Goal: Book appointment/travel/reservation

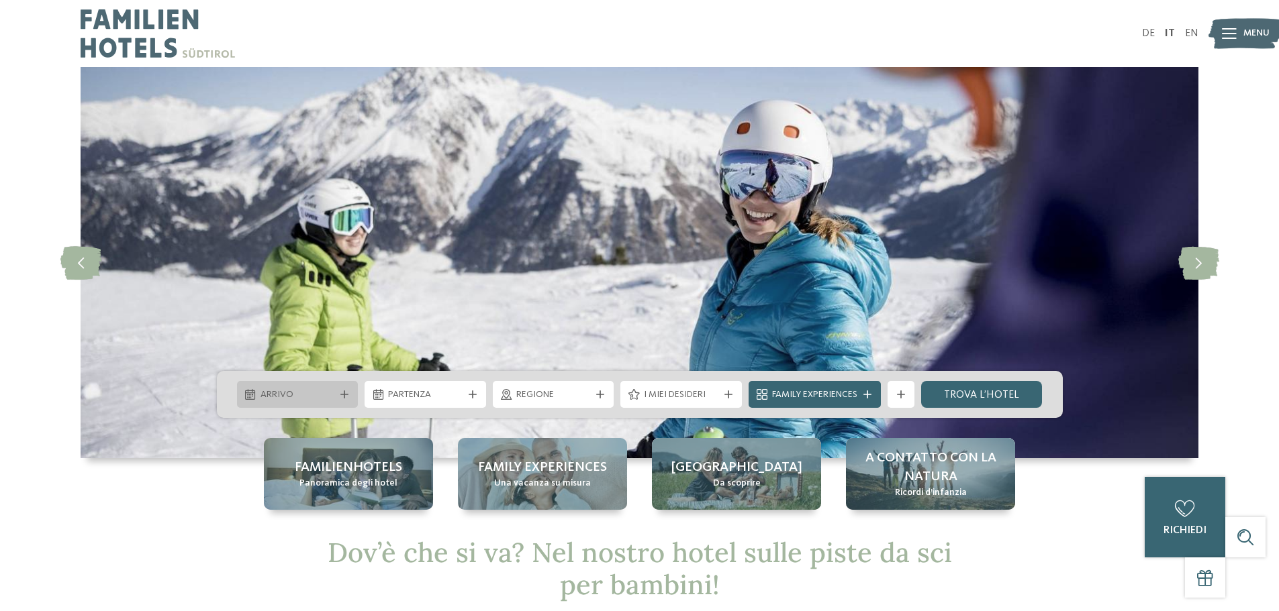
click at [345, 399] on icon at bounding box center [344, 395] width 8 height 8
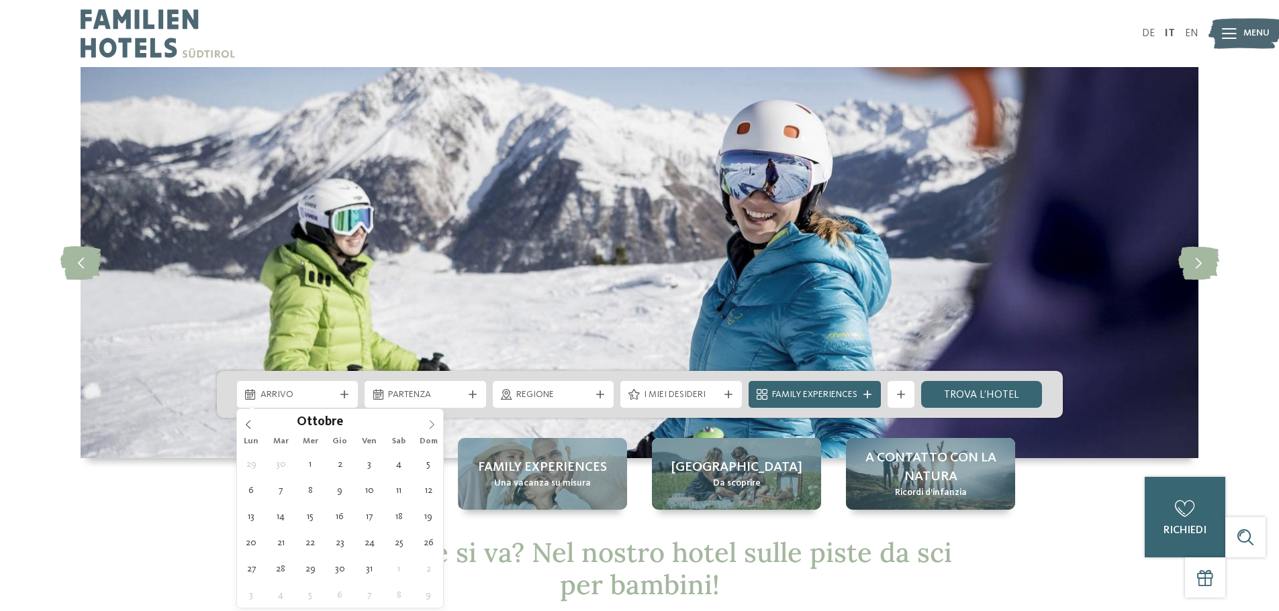
click at [428, 421] on icon at bounding box center [431, 424] width 9 height 9
type input "****"
click at [428, 421] on icon at bounding box center [431, 424] width 9 height 9
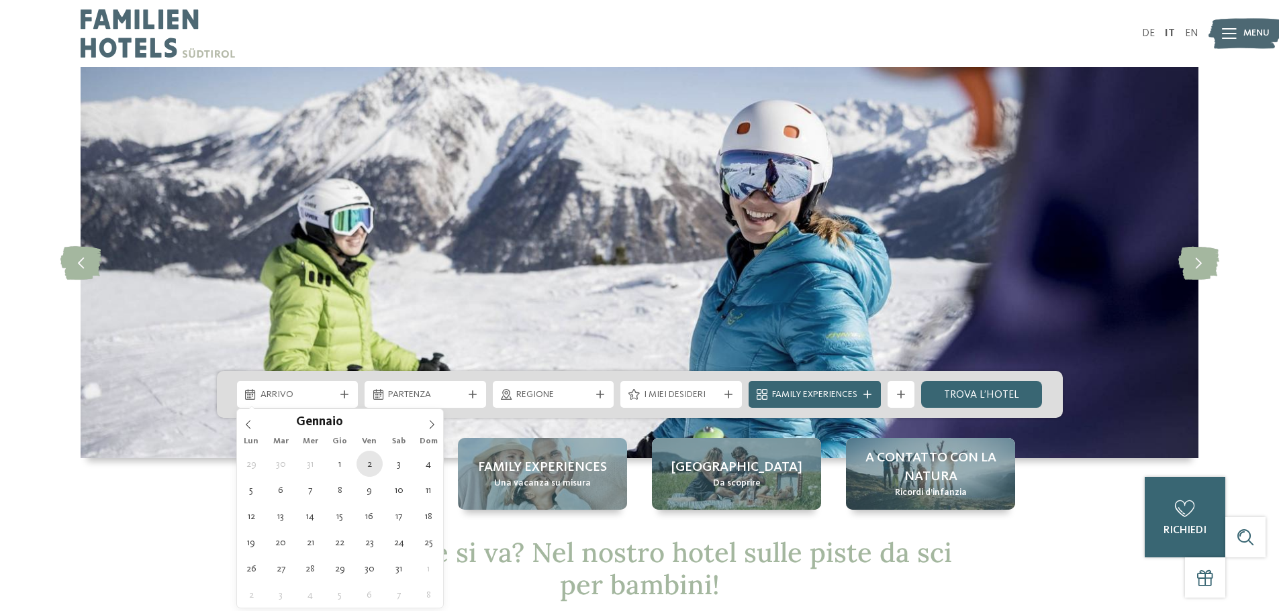
type div "02.01.2026"
type input "****"
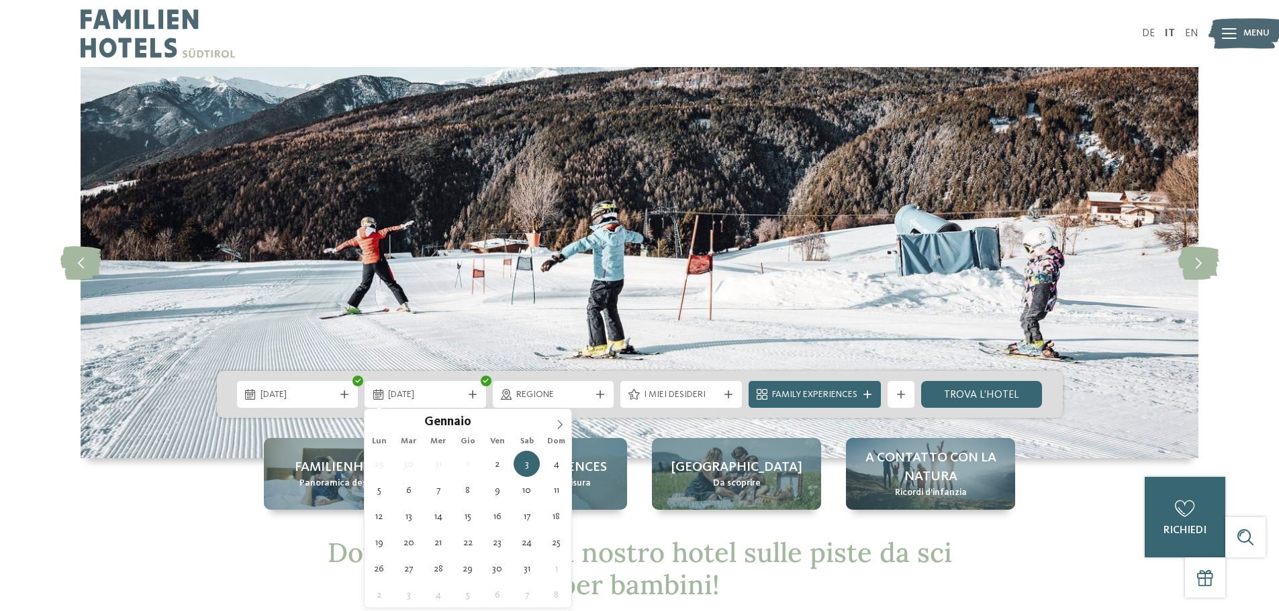
type div "09.01.2026"
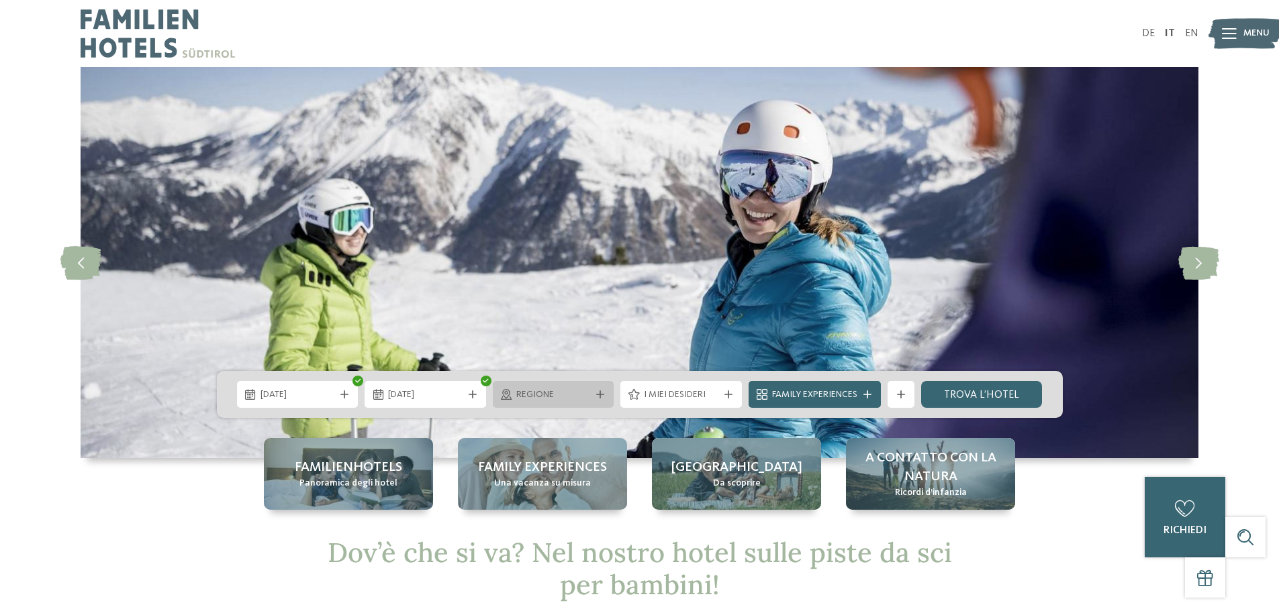
click at [567, 399] on span "Regione" at bounding box center [553, 395] width 75 height 13
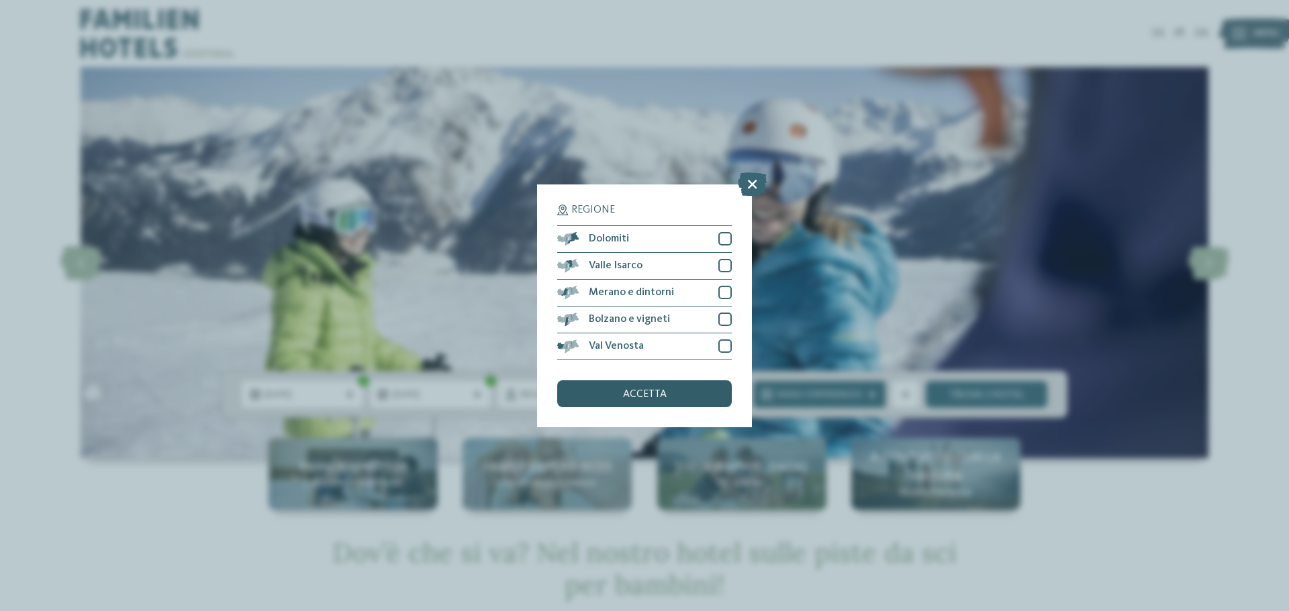
click at [571, 393] on div "accetta" at bounding box center [644, 394] width 175 height 27
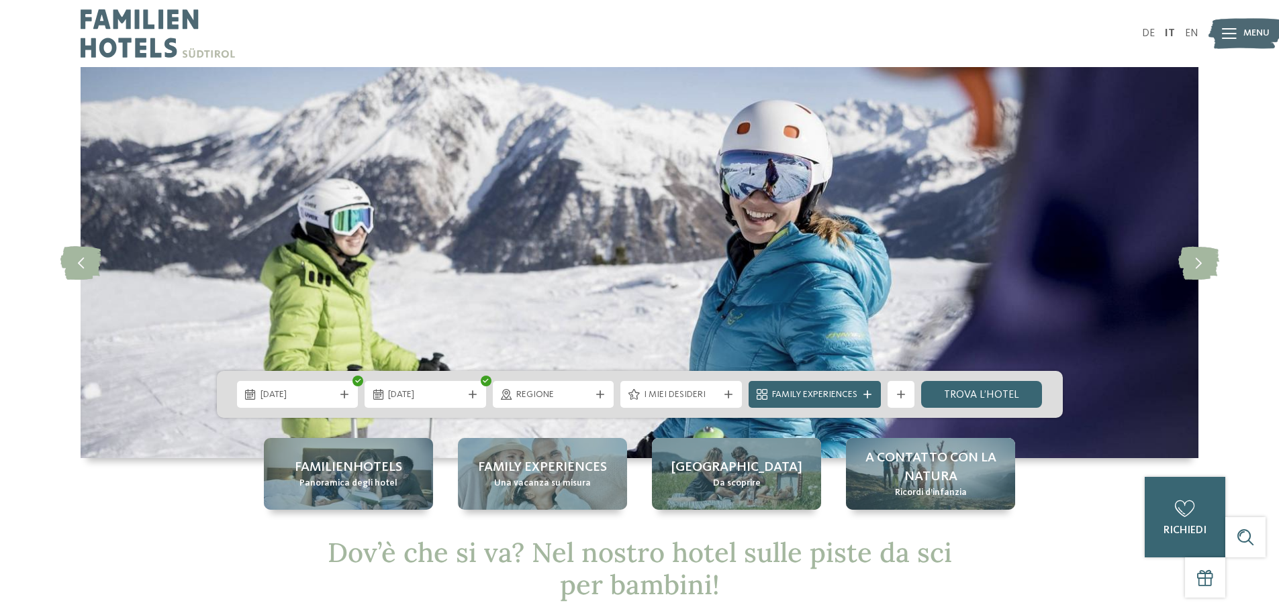
click at [571, 393] on span "Regione" at bounding box center [553, 395] width 75 height 13
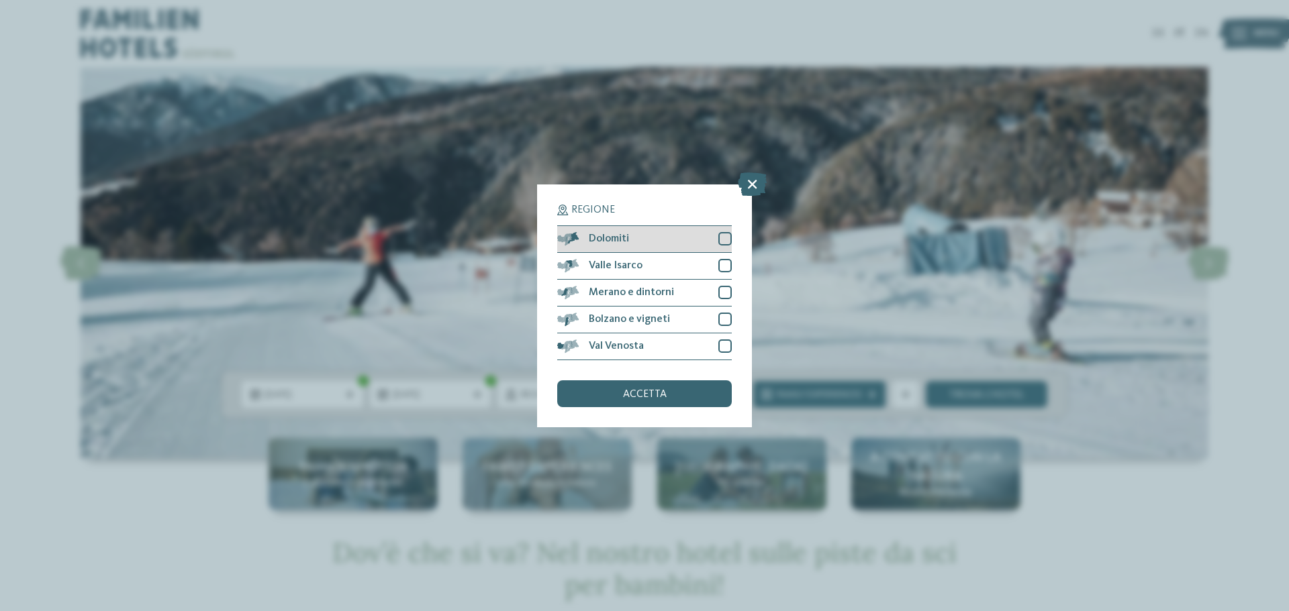
click at [724, 240] on div at bounding box center [724, 238] width 13 height 13
click at [720, 260] on div at bounding box center [724, 265] width 13 height 13
click at [722, 307] on div "Bolzano e vigneti" at bounding box center [644, 320] width 175 height 27
click at [725, 290] on div at bounding box center [724, 292] width 13 height 13
click at [732, 346] on div "Regione Dolomiti Valle Isarco" at bounding box center [644, 306] width 215 height 243
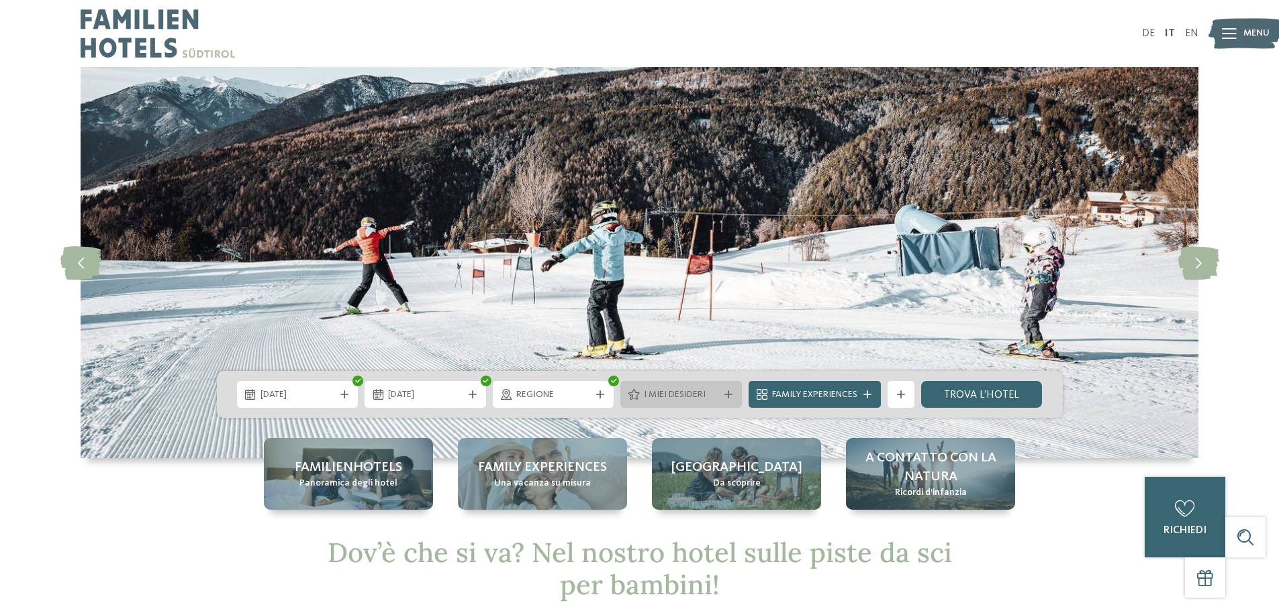
click at [707, 388] on div "I miei desideri" at bounding box center [680, 394] width 81 height 15
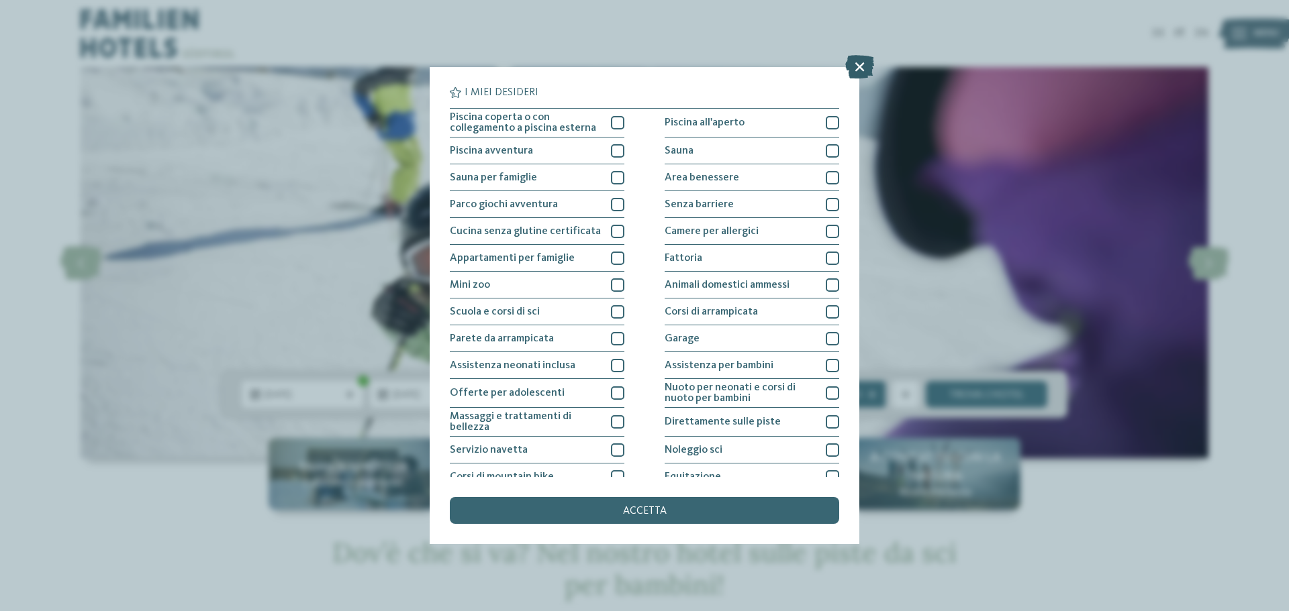
click at [854, 62] on icon at bounding box center [859, 66] width 29 height 23
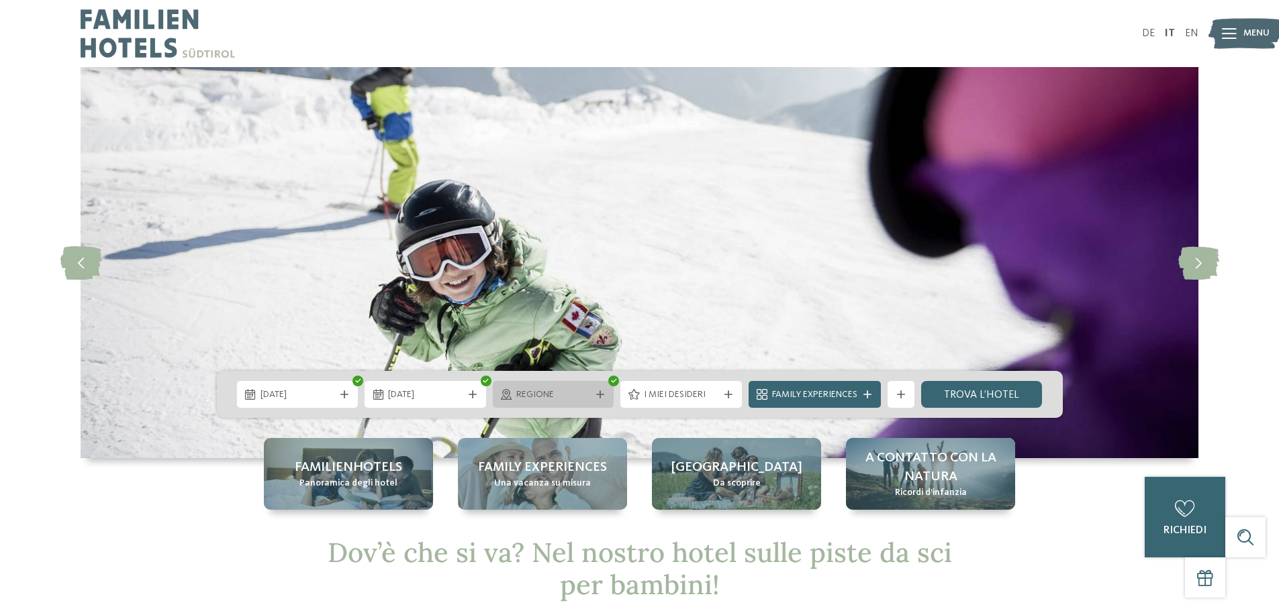
click at [569, 391] on span "Regione" at bounding box center [553, 395] width 75 height 13
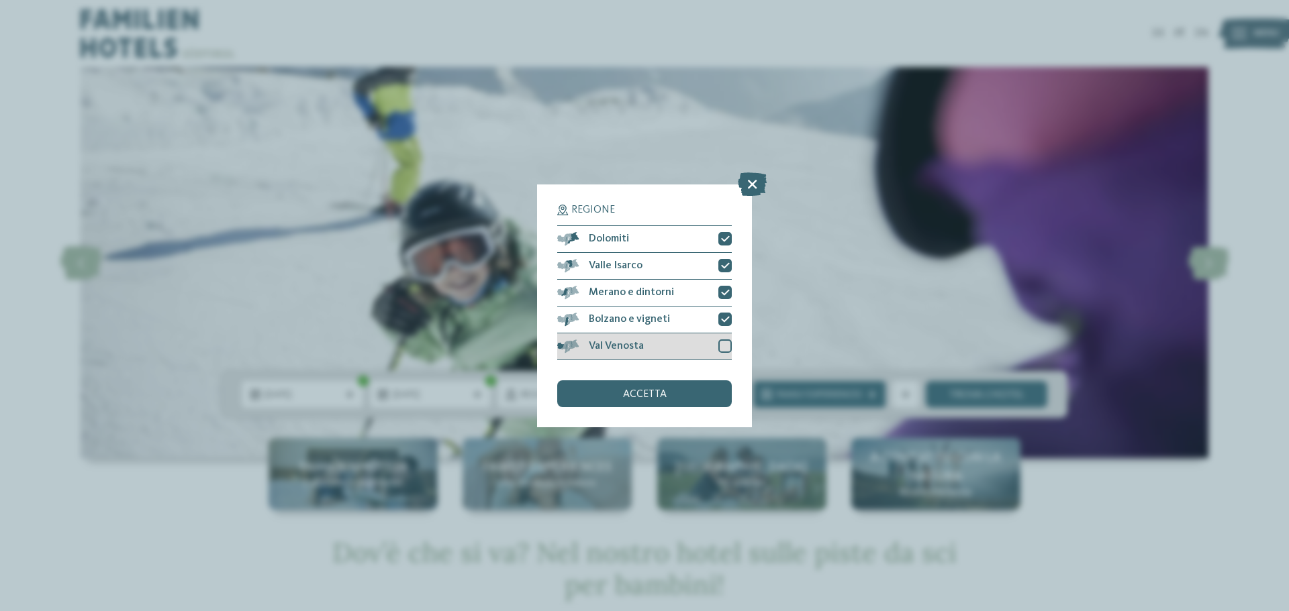
click at [724, 343] on div at bounding box center [724, 346] width 13 height 13
click at [679, 403] on div "accetta" at bounding box center [644, 394] width 175 height 27
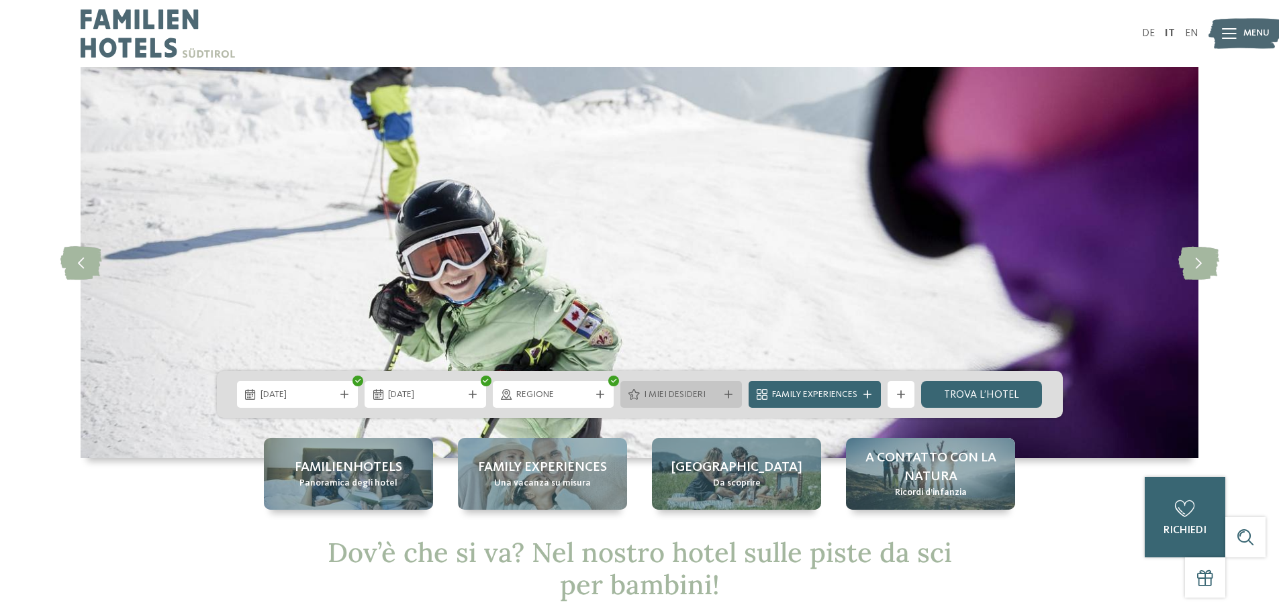
click at [655, 392] on span "I miei desideri" at bounding box center [681, 395] width 75 height 13
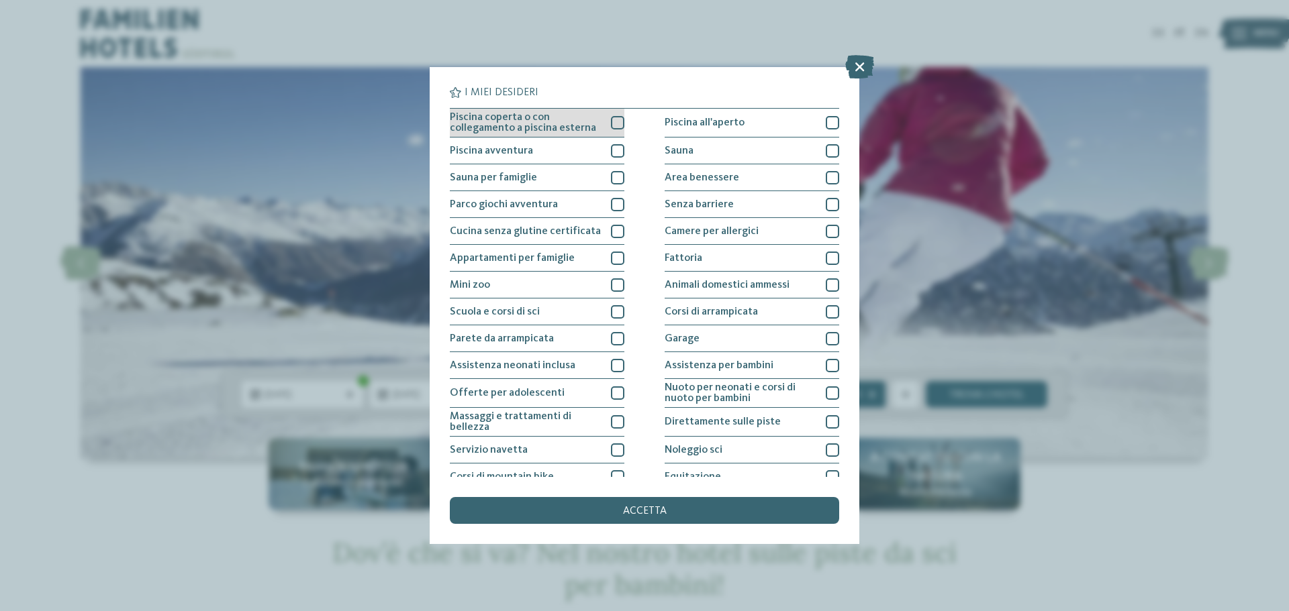
click at [613, 121] on div at bounding box center [617, 122] width 13 height 13
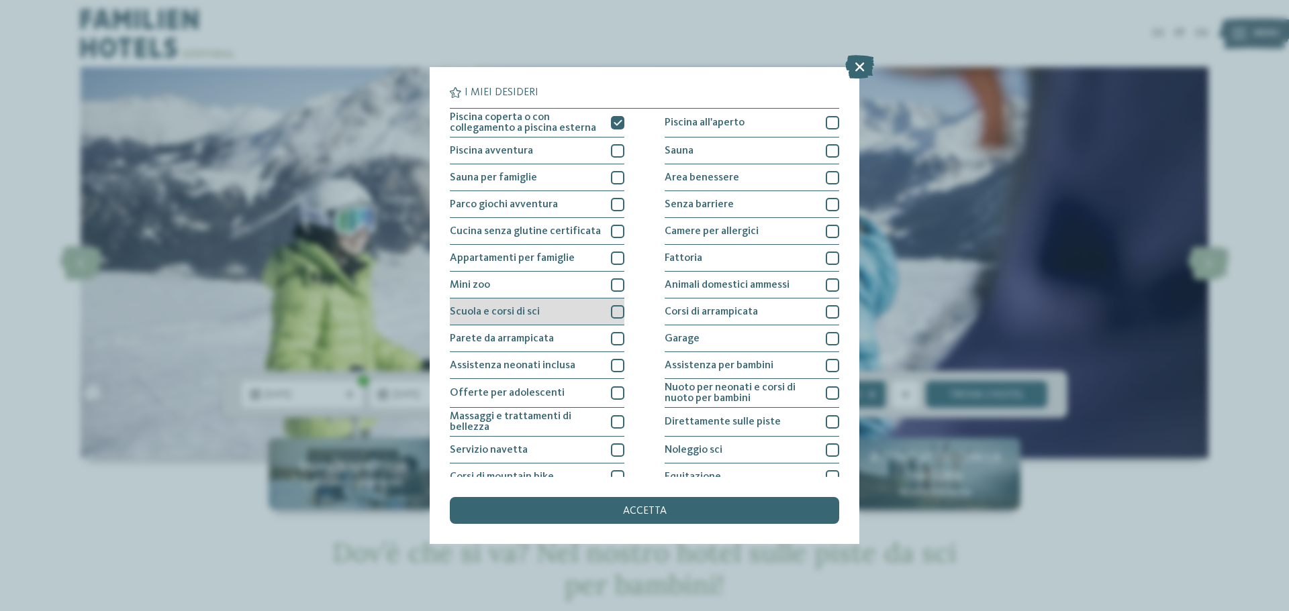
click at [611, 310] on div at bounding box center [617, 311] width 13 height 13
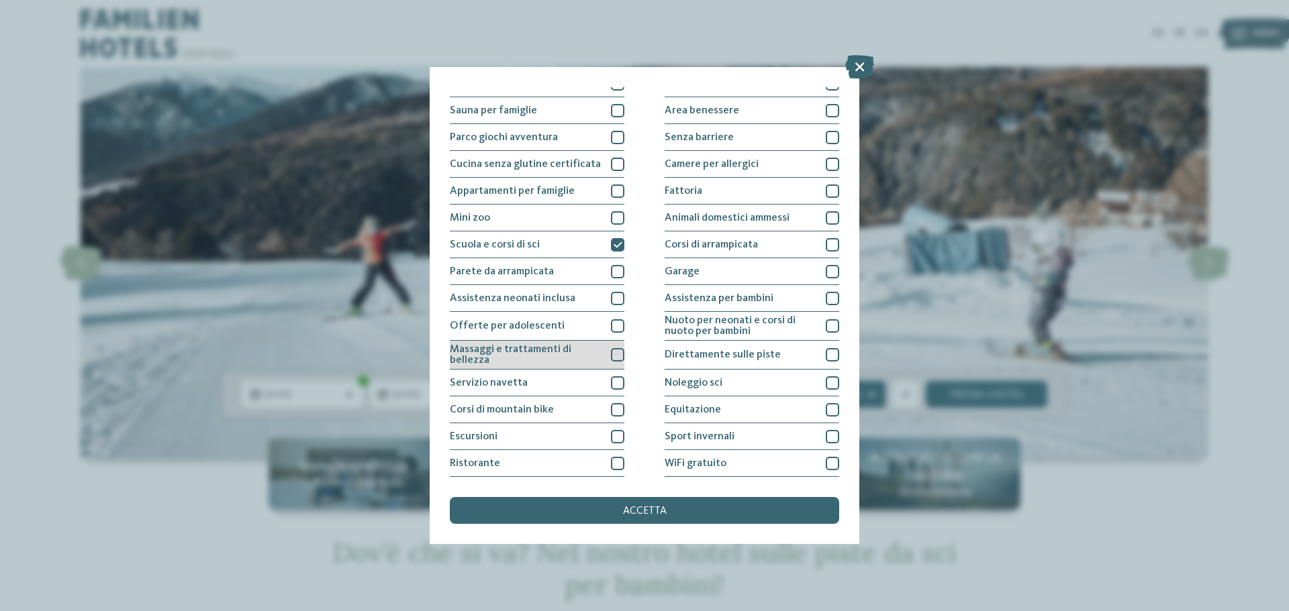
scroll to position [94, 0]
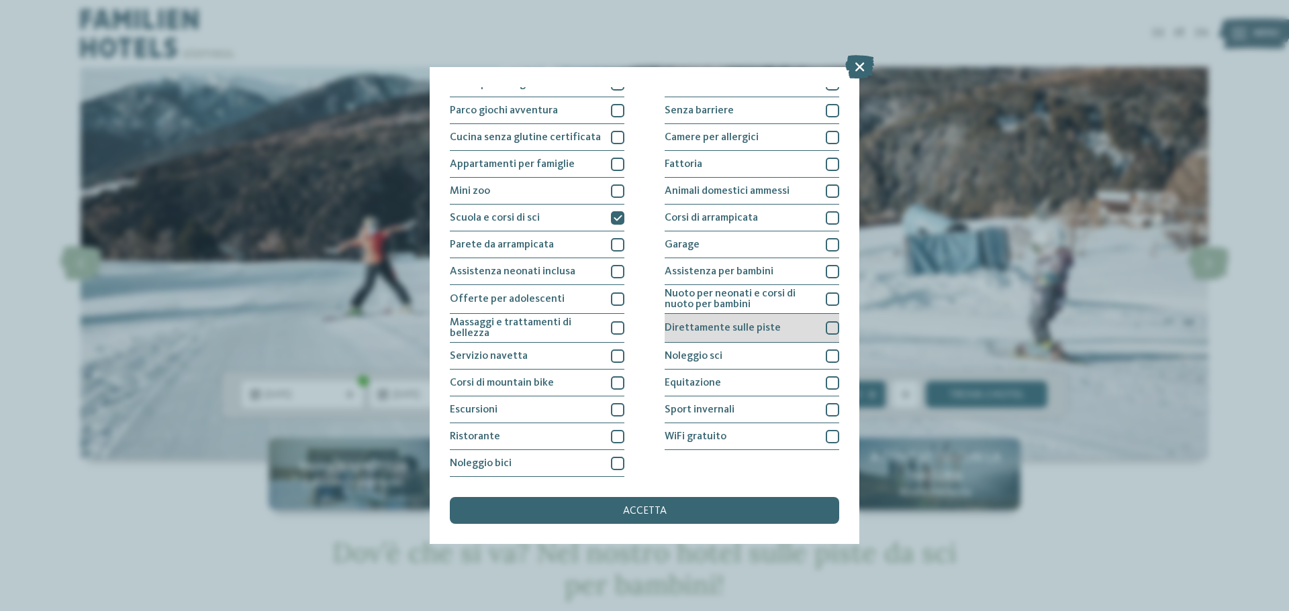
click at [799, 325] on div "Direttamente sulle piste" at bounding box center [752, 328] width 175 height 29
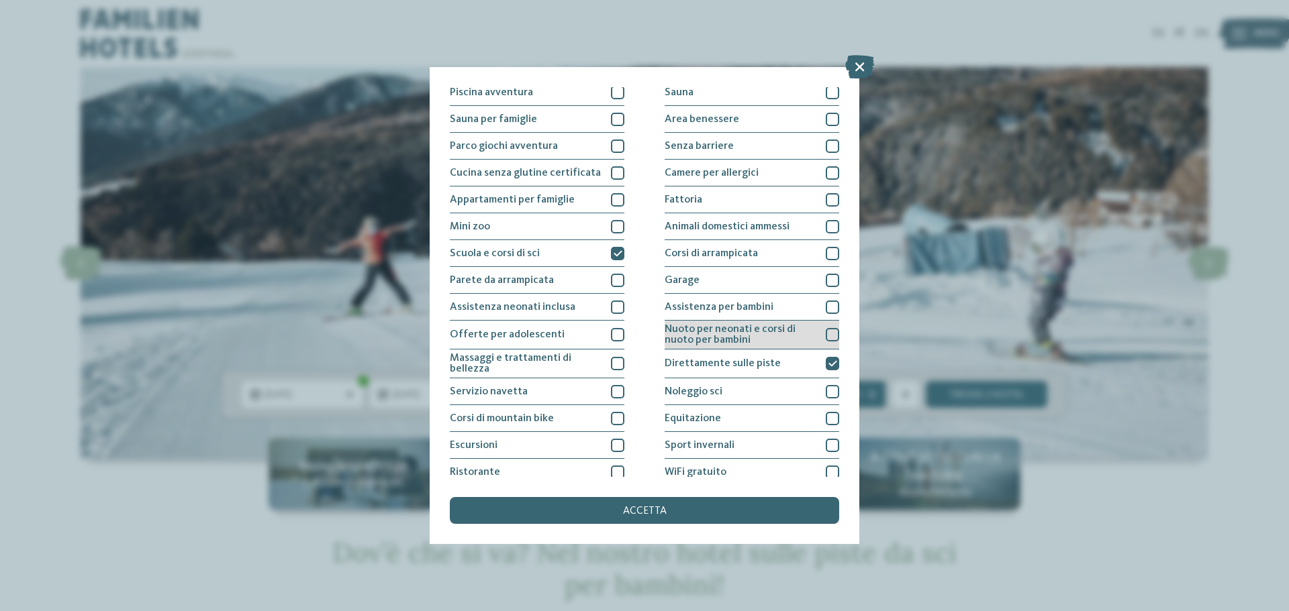
scroll to position [27, 0]
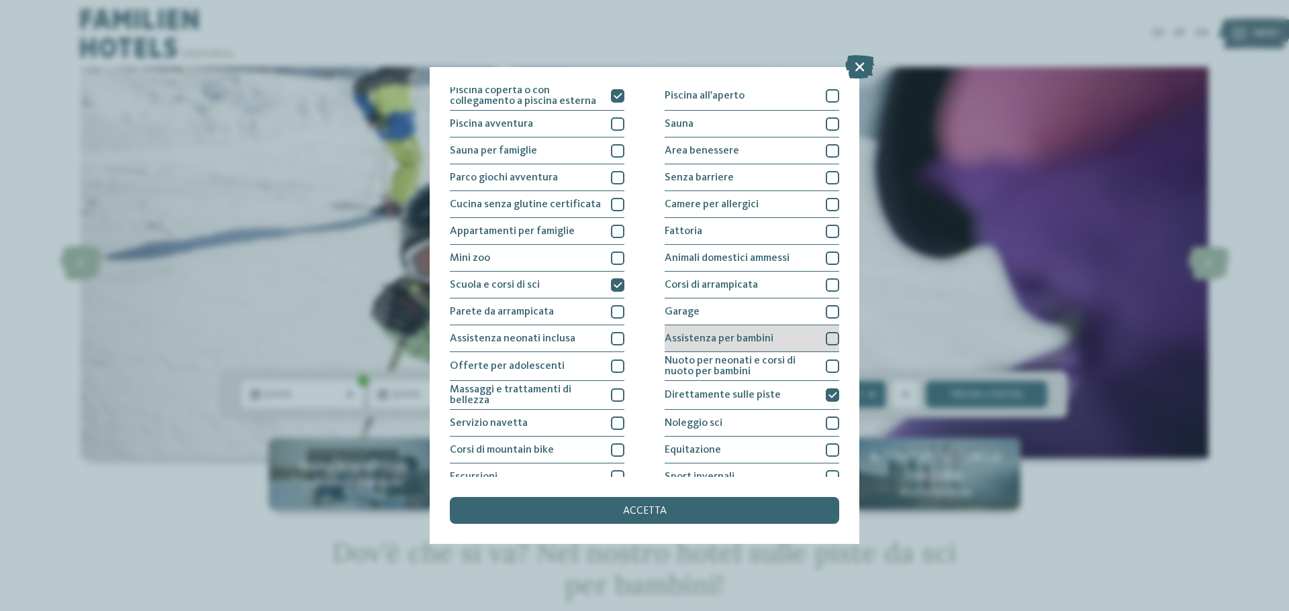
click at [792, 342] on div "Assistenza per bambini" at bounding box center [752, 339] width 175 height 27
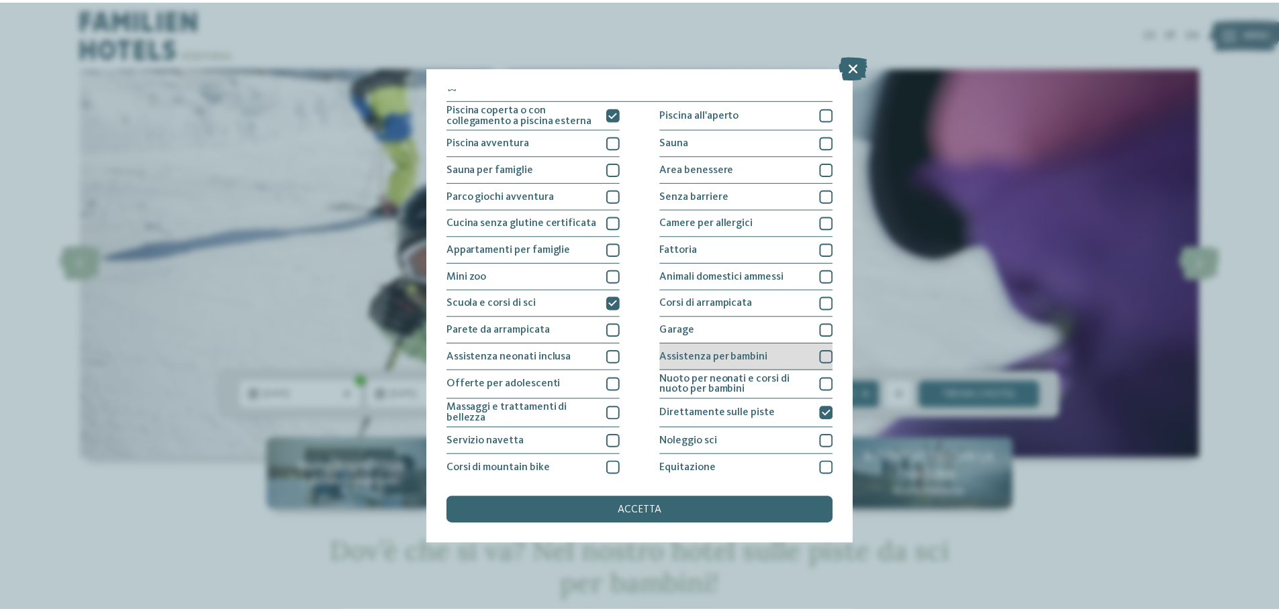
scroll to position [0, 0]
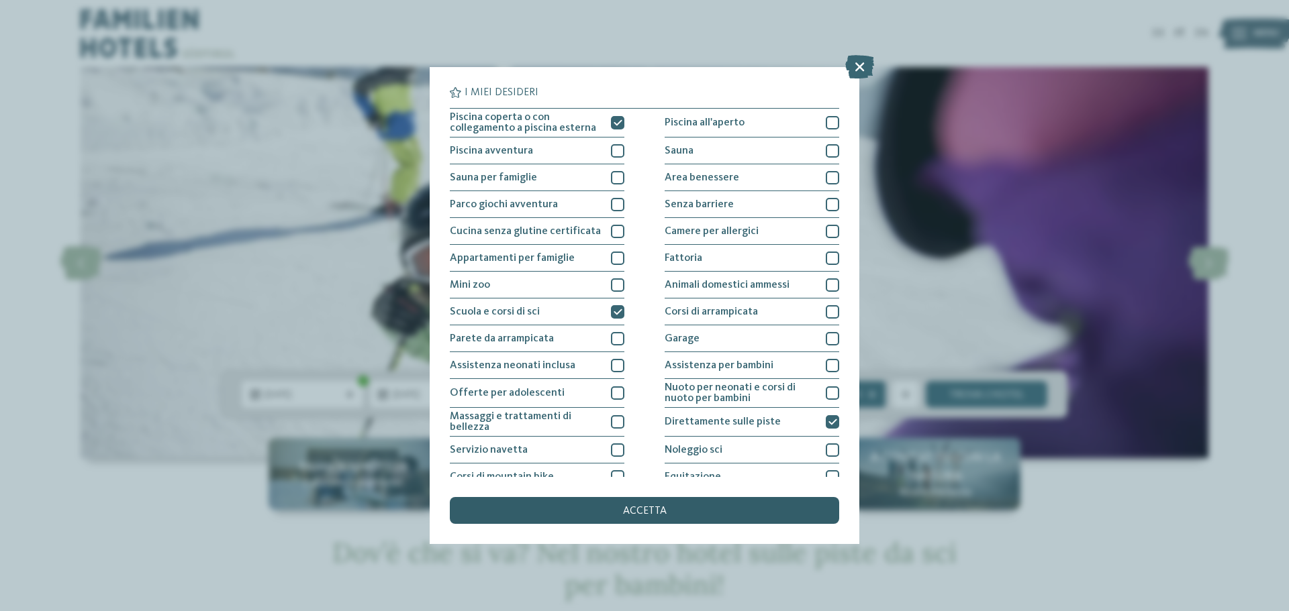
click at [672, 503] on div "accetta" at bounding box center [644, 510] width 389 height 27
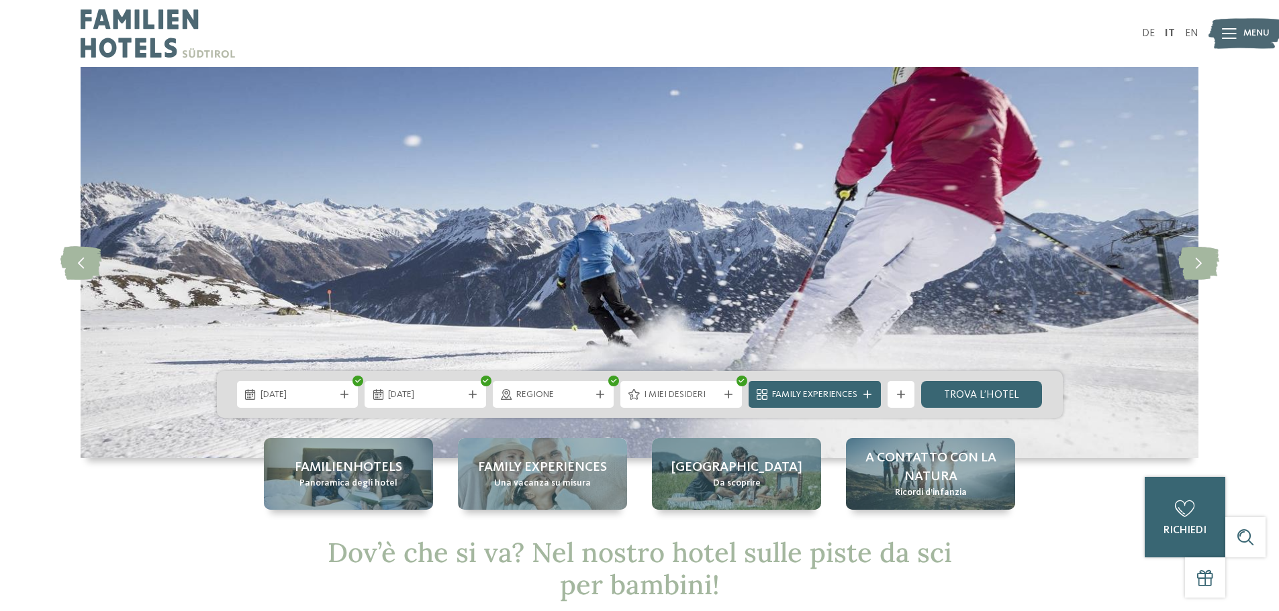
drag, startPoint x: 715, startPoint y: 399, endPoint x: 745, endPoint y: 402, distance: 30.3
click at [745, 402] on div "02.01.2026 09.01.2026" at bounding box center [640, 394] width 846 height 47
click at [972, 395] on link "trova l’hotel" at bounding box center [981, 394] width 121 height 27
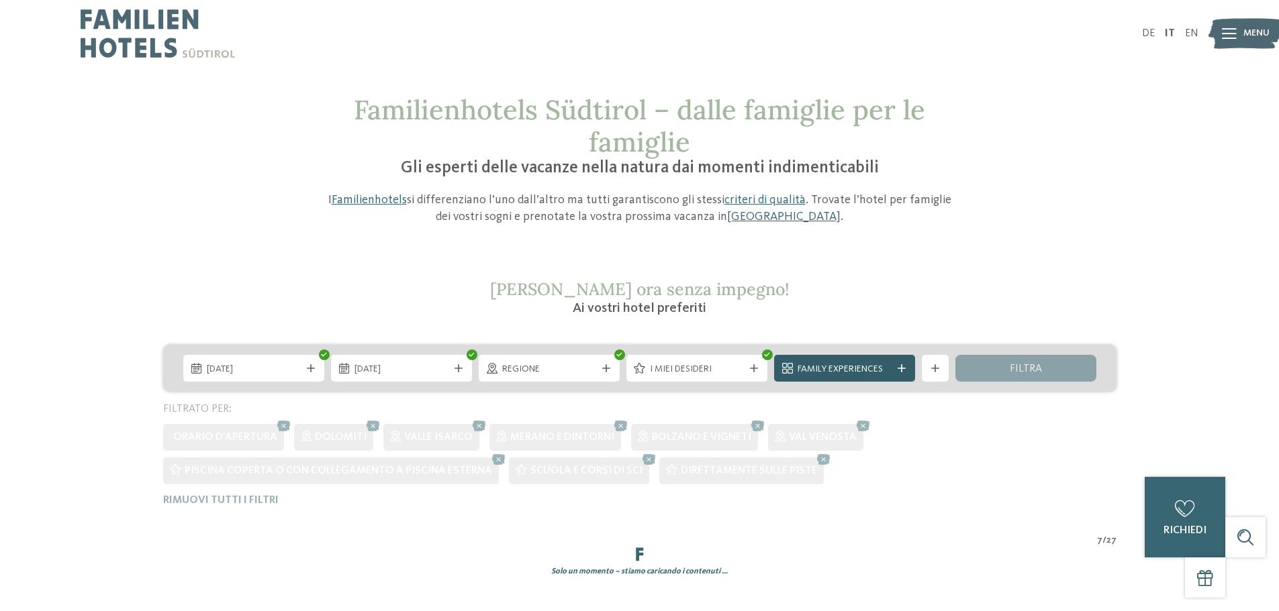
click at [867, 363] on div "Familienhotels Südtirol – dalle famiglie per le famiglie Gli esperti delle vaca…" at bounding box center [639, 363] width 1279 height 538
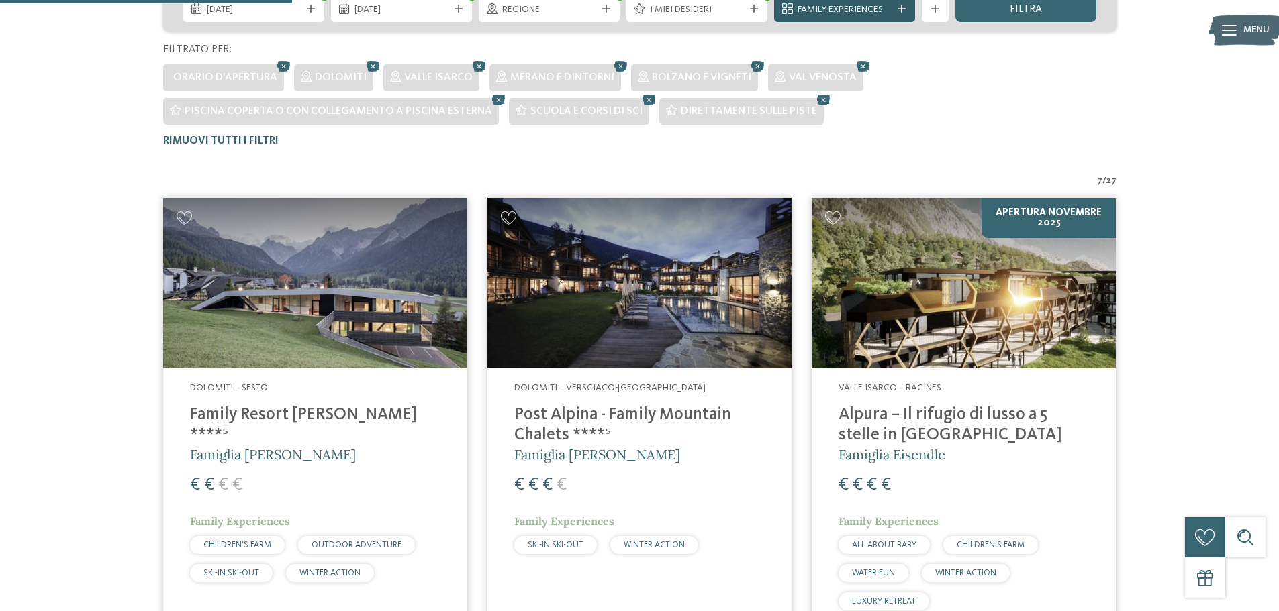
scroll to position [205, 0]
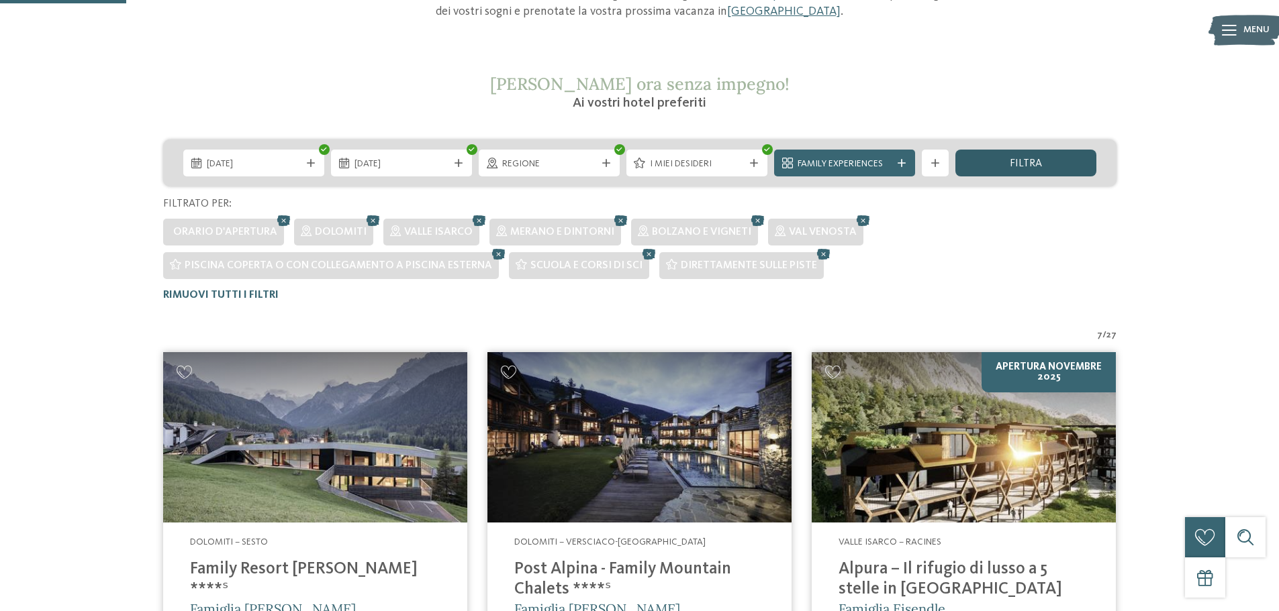
click at [1030, 165] on span "filtra" at bounding box center [1026, 163] width 32 height 11
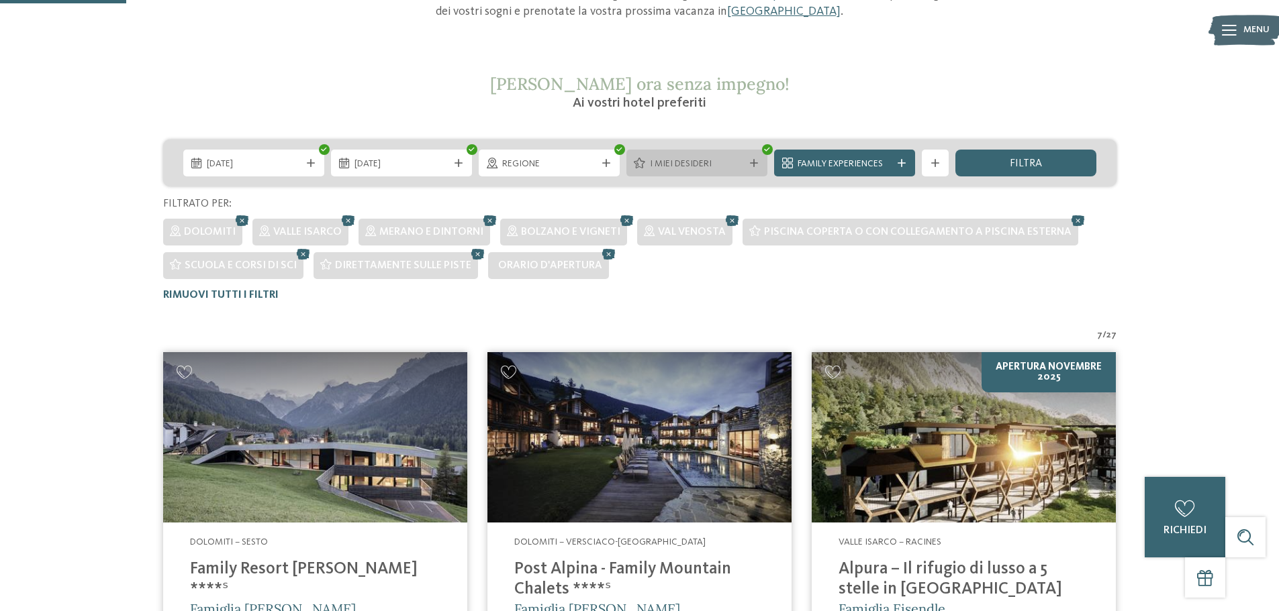
click at [721, 163] on span "I miei desideri" at bounding box center [697, 164] width 94 height 13
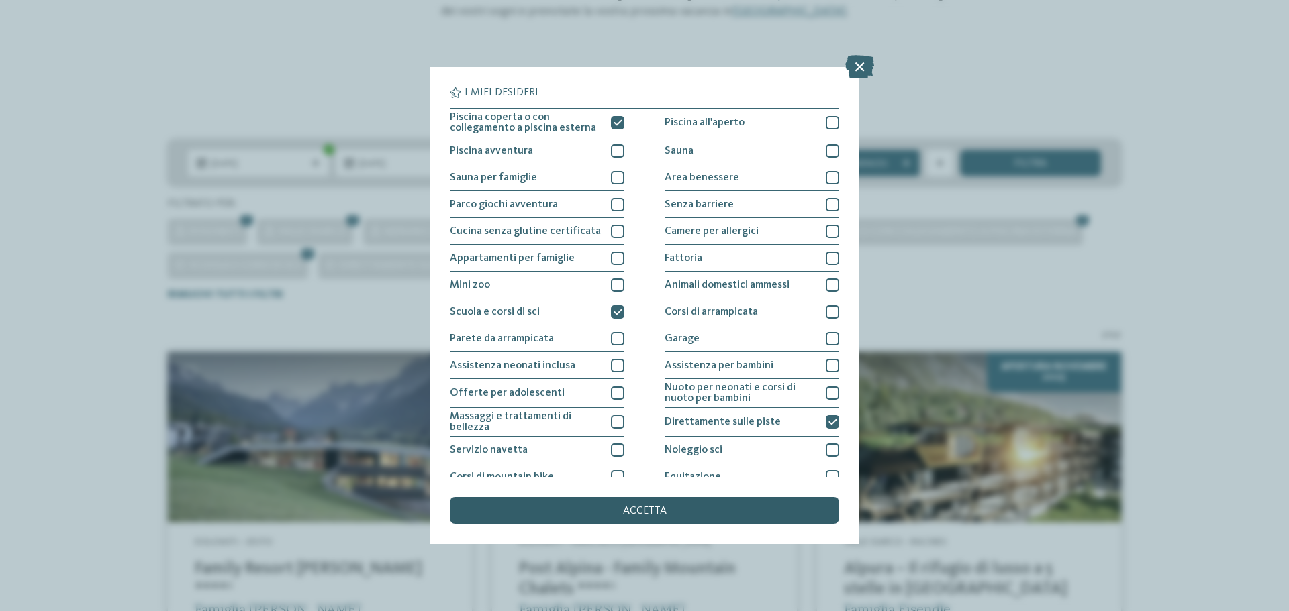
click at [628, 516] on span "accetta" at bounding box center [645, 511] width 44 height 11
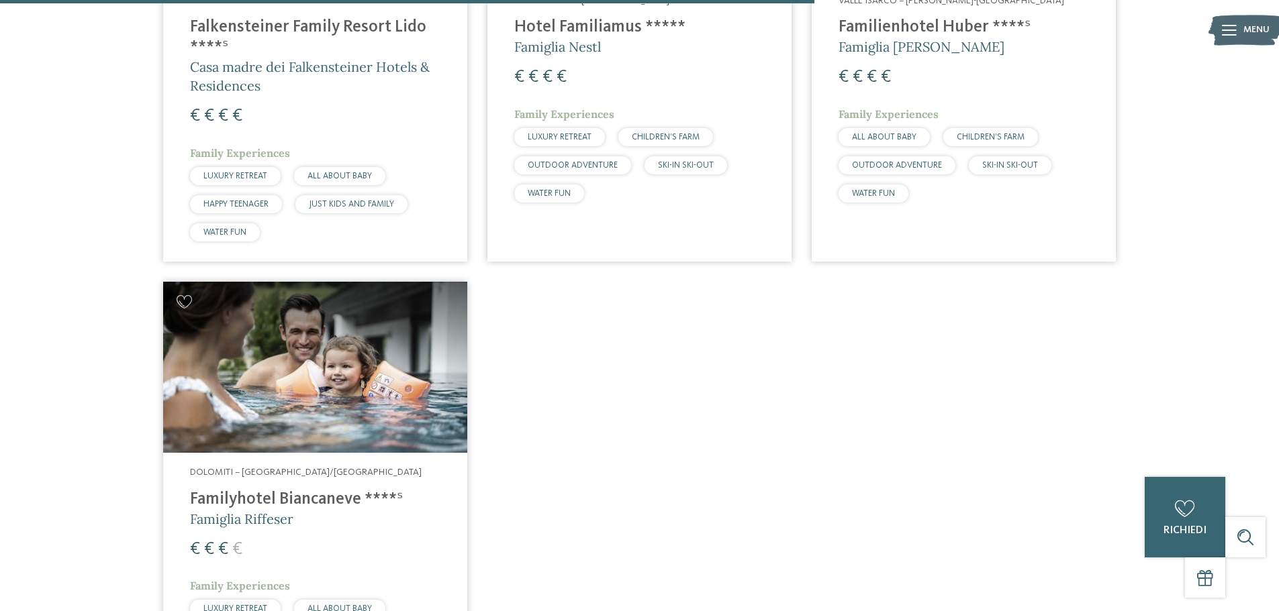
scroll to position [1346, 0]
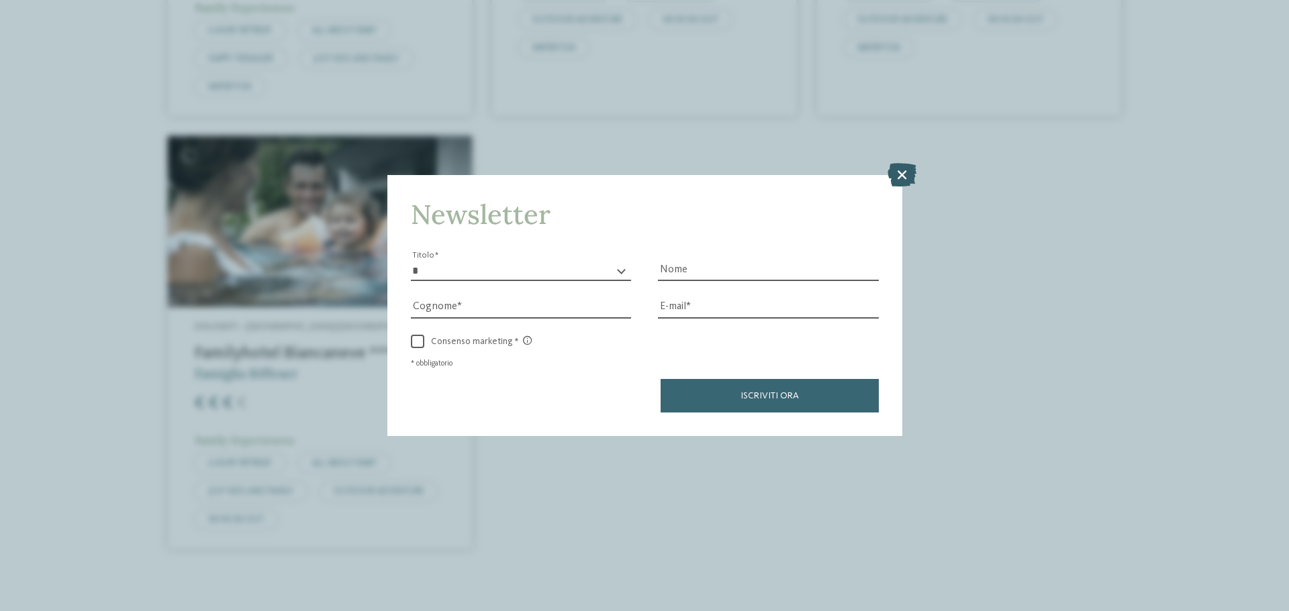
click at [899, 166] on icon at bounding box center [901, 174] width 29 height 23
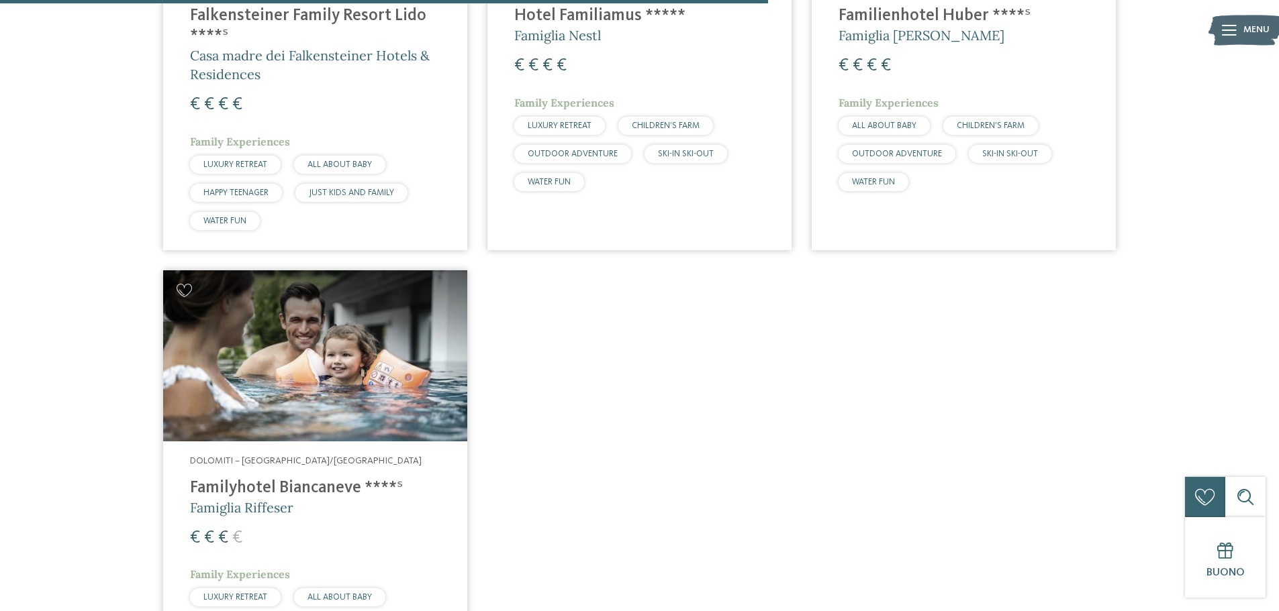
scroll to position [1279, 0]
